Goal: Obtain resource: Obtain resource

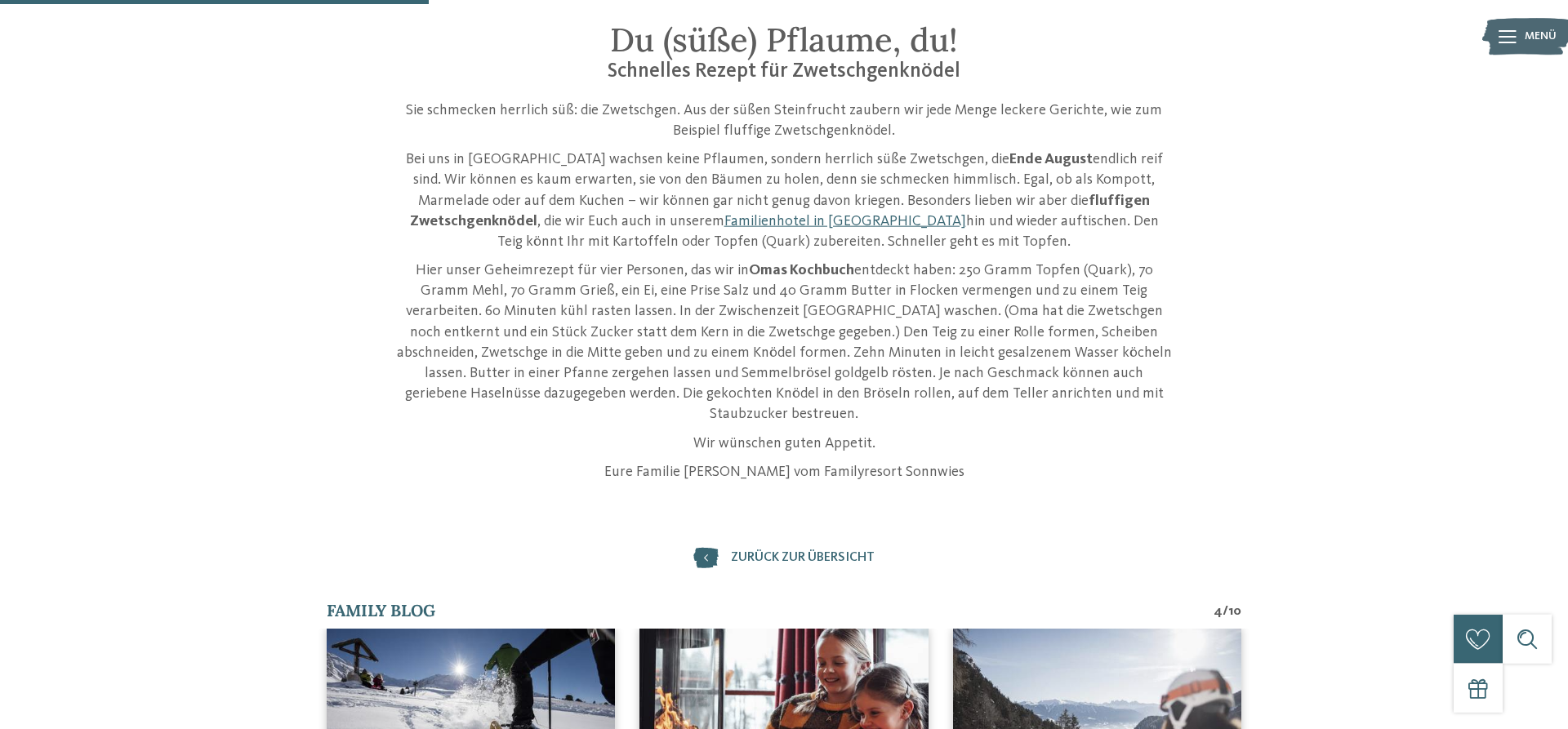
scroll to position [416, 0]
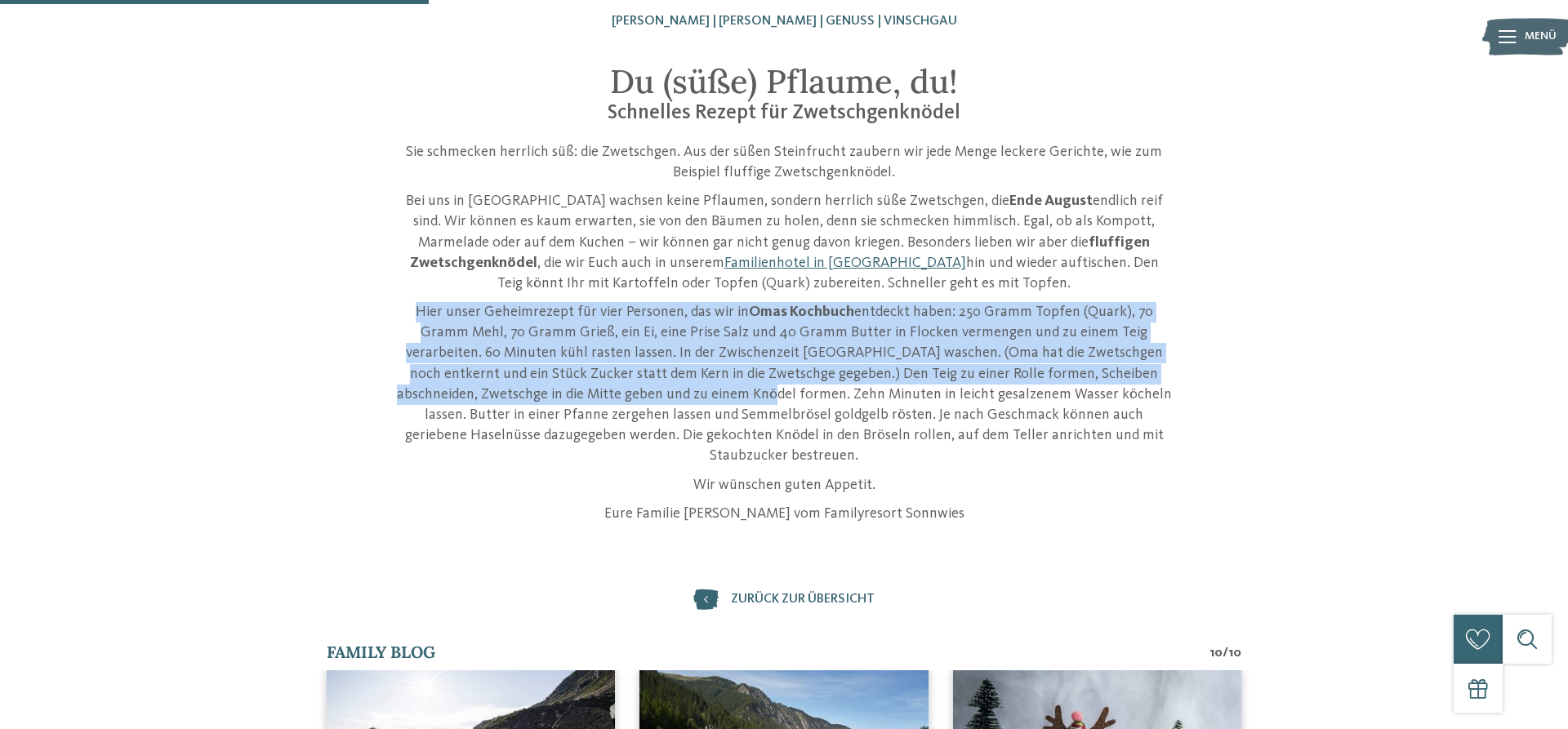
click at [649, 393] on p "Hier unser Geheimrezept für vier Personen, das wir in Omas Kochbuch entdeckt ha…" at bounding box center [784, 384] width 776 height 165
click at [682, 309] on p "Hier unser Geheimrezept für vier Personen, das wir in Omas Kochbuch entdeckt ha…" at bounding box center [784, 384] width 776 height 165
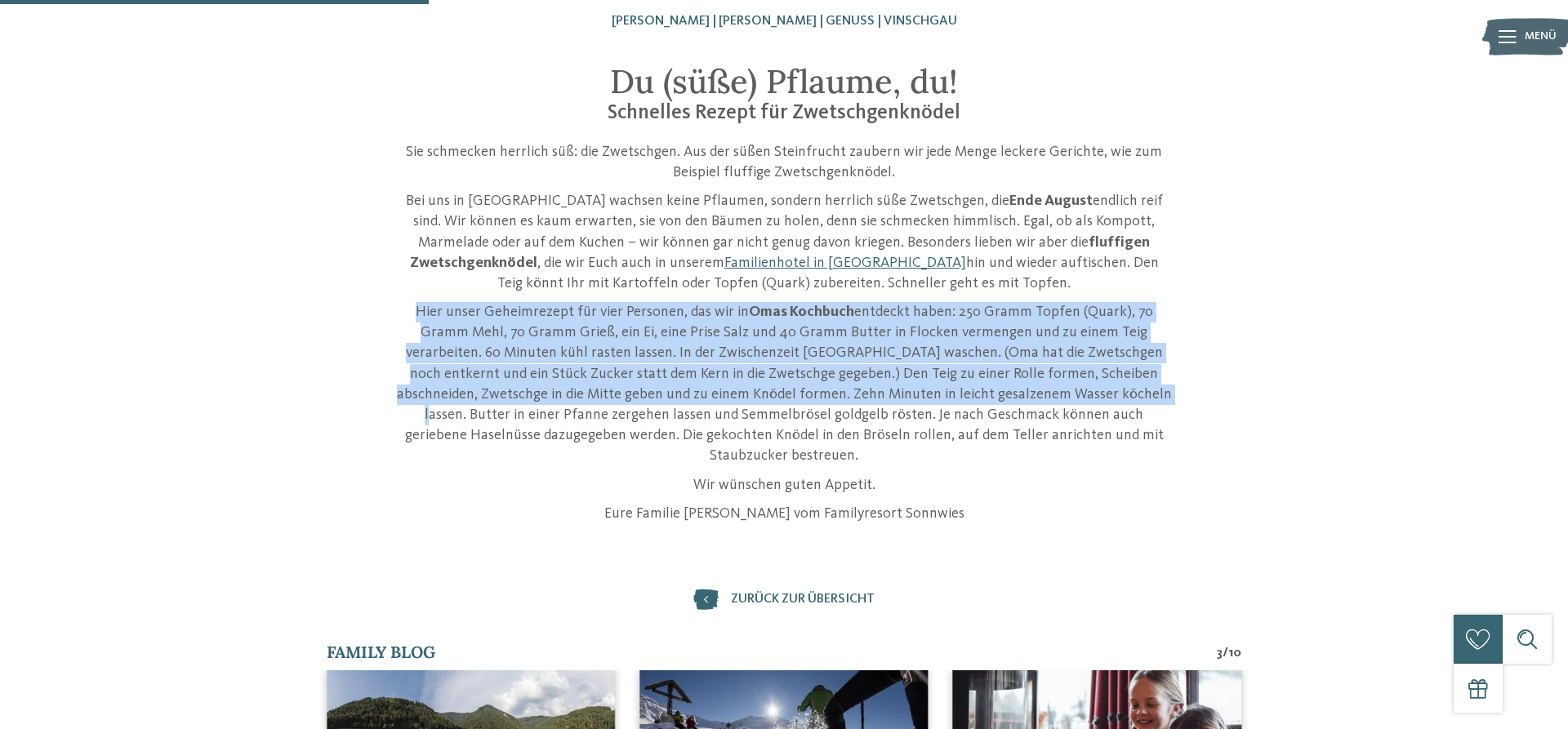
drag, startPoint x: 400, startPoint y: 309, endPoint x: 1022, endPoint y: 396, distance: 628.1
click at [1022, 396] on p "Hier unser Geheimrezept für vier Personen, das wir in Omas Kochbuch entdeckt ha…" at bounding box center [784, 384] width 776 height 165
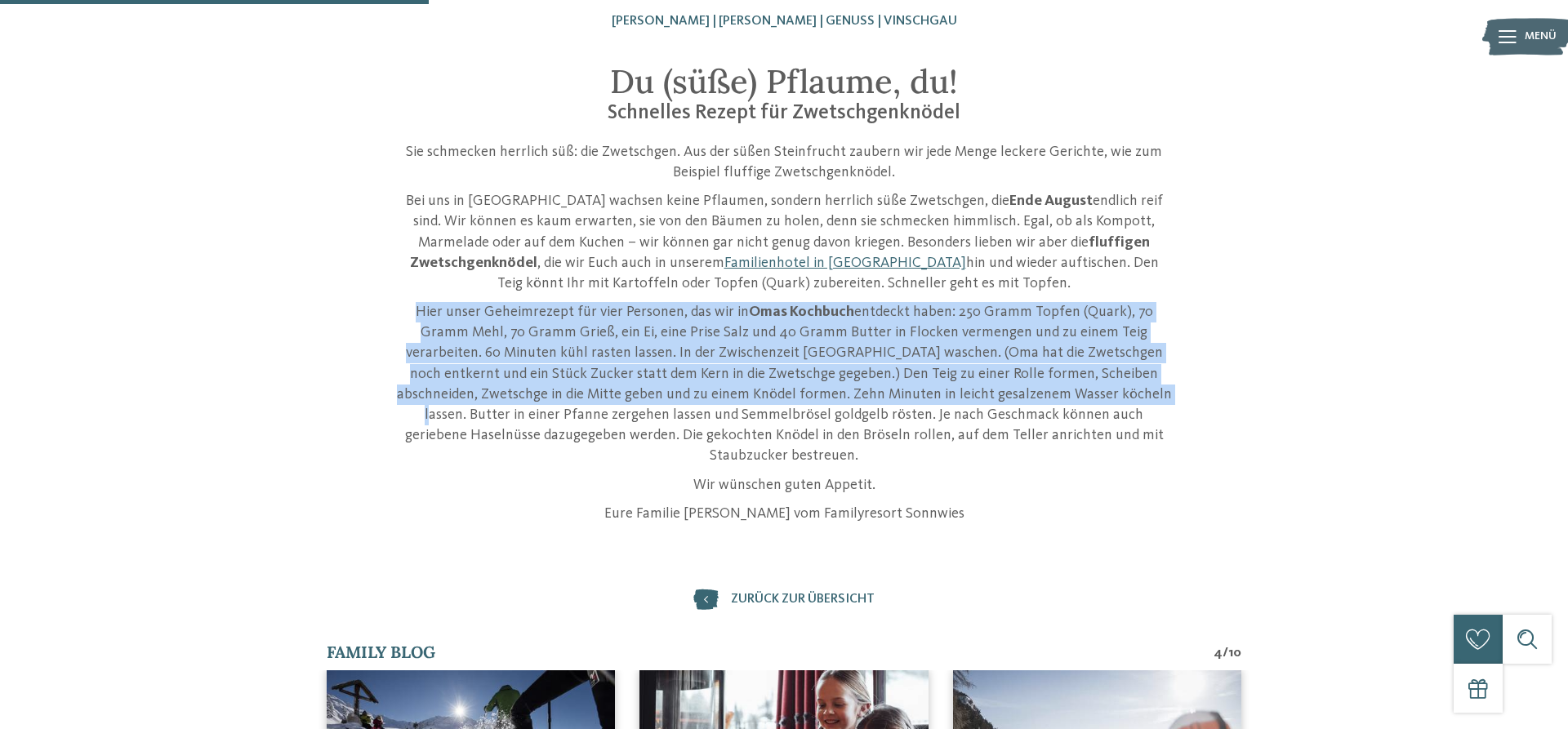
copy p "Hier unser Geheimrezept für vier Personen, das wir in Omas Kochbuch entdeckt ha…"
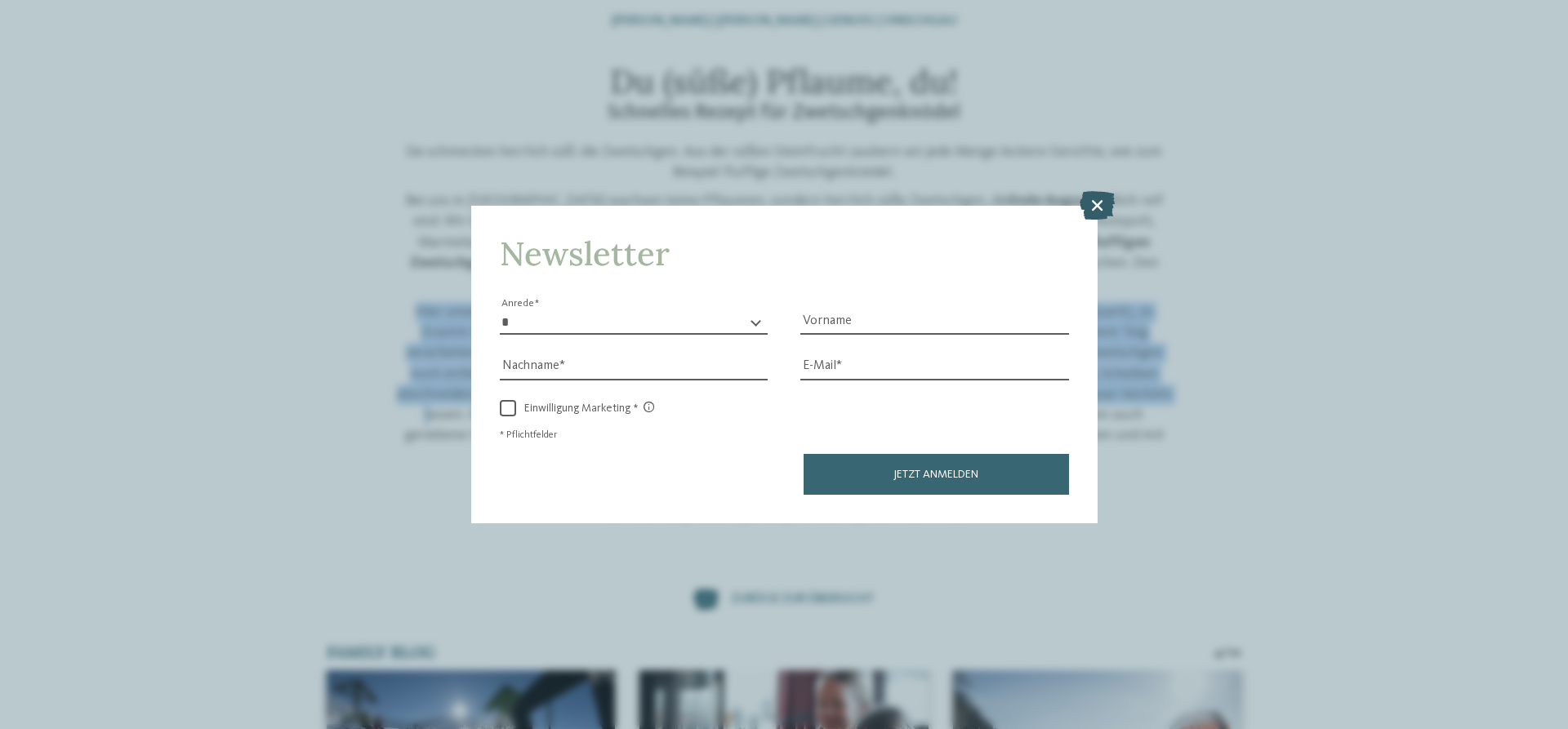
click at [1094, 202] on icon at bounding box center [1097, 205] width 35 height 29
